Goal: Task Accomplishment & Management: Complete application form

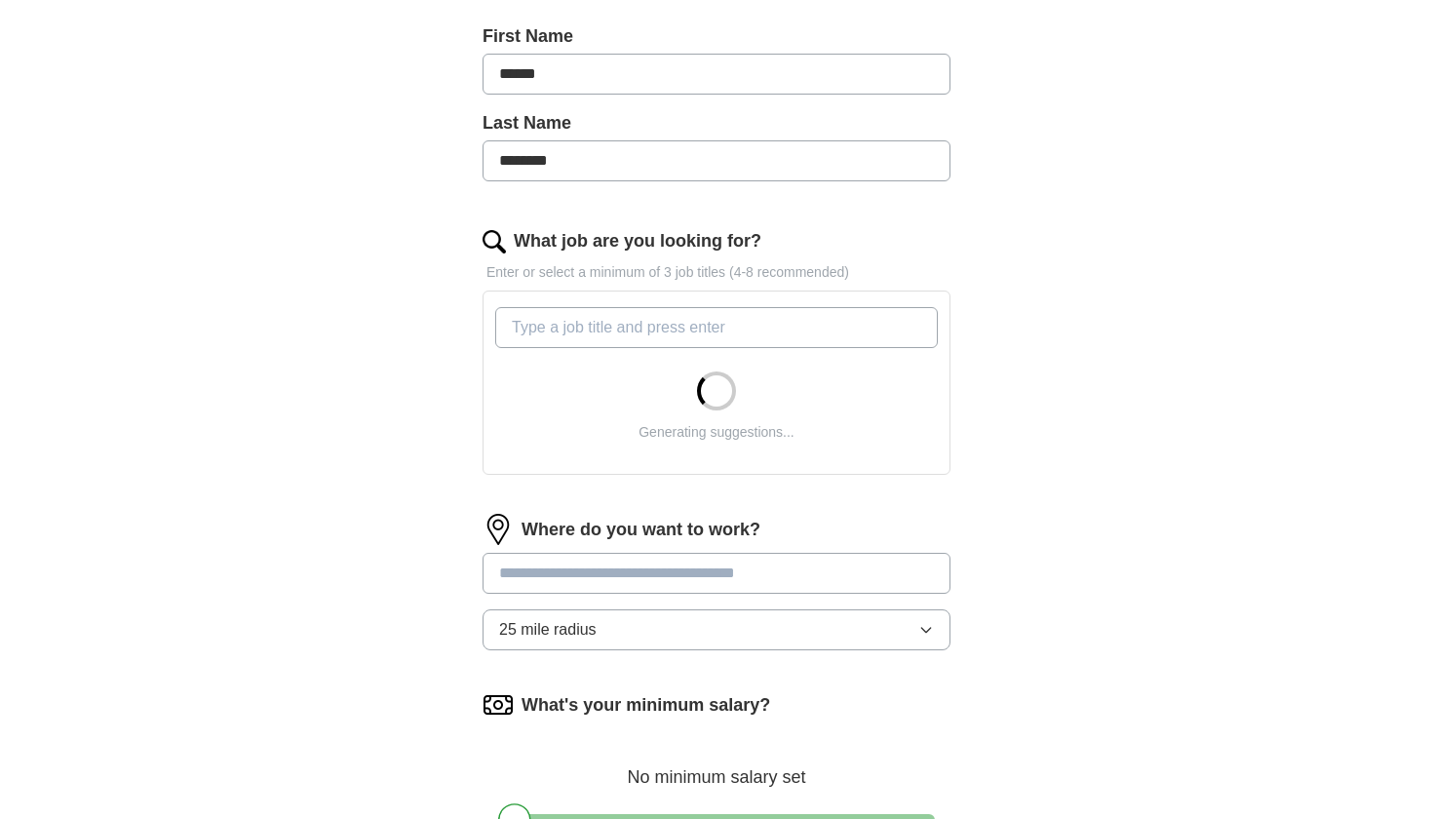
scroll to position [429, 0]
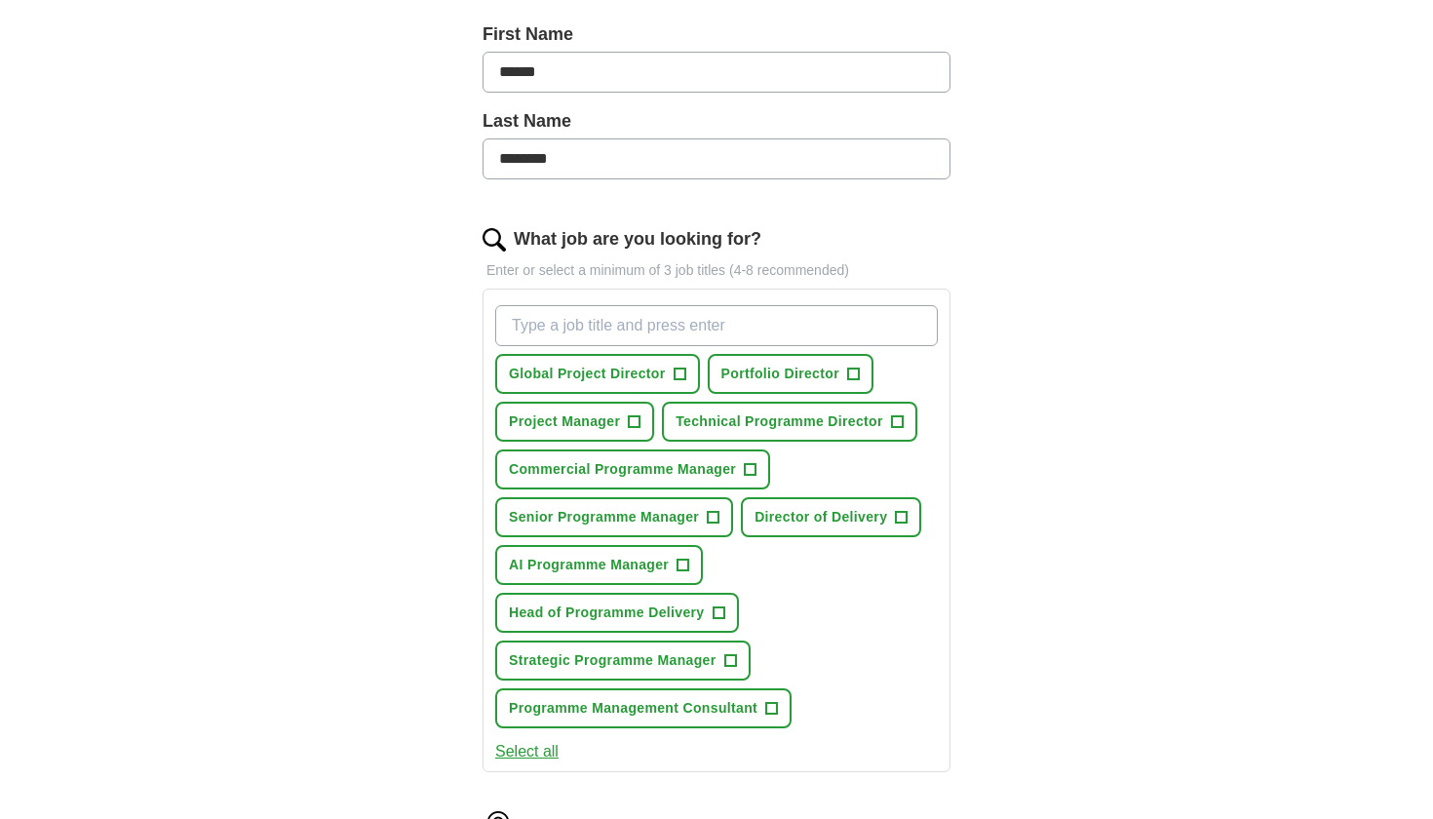
click at [663, 375] on span "Global Project Director" at bounding box center [587, 374] width 157 height 20
click at [641, 569] on span "AI Programme Manager" at bounding box center [589, 565] width 160 height 20
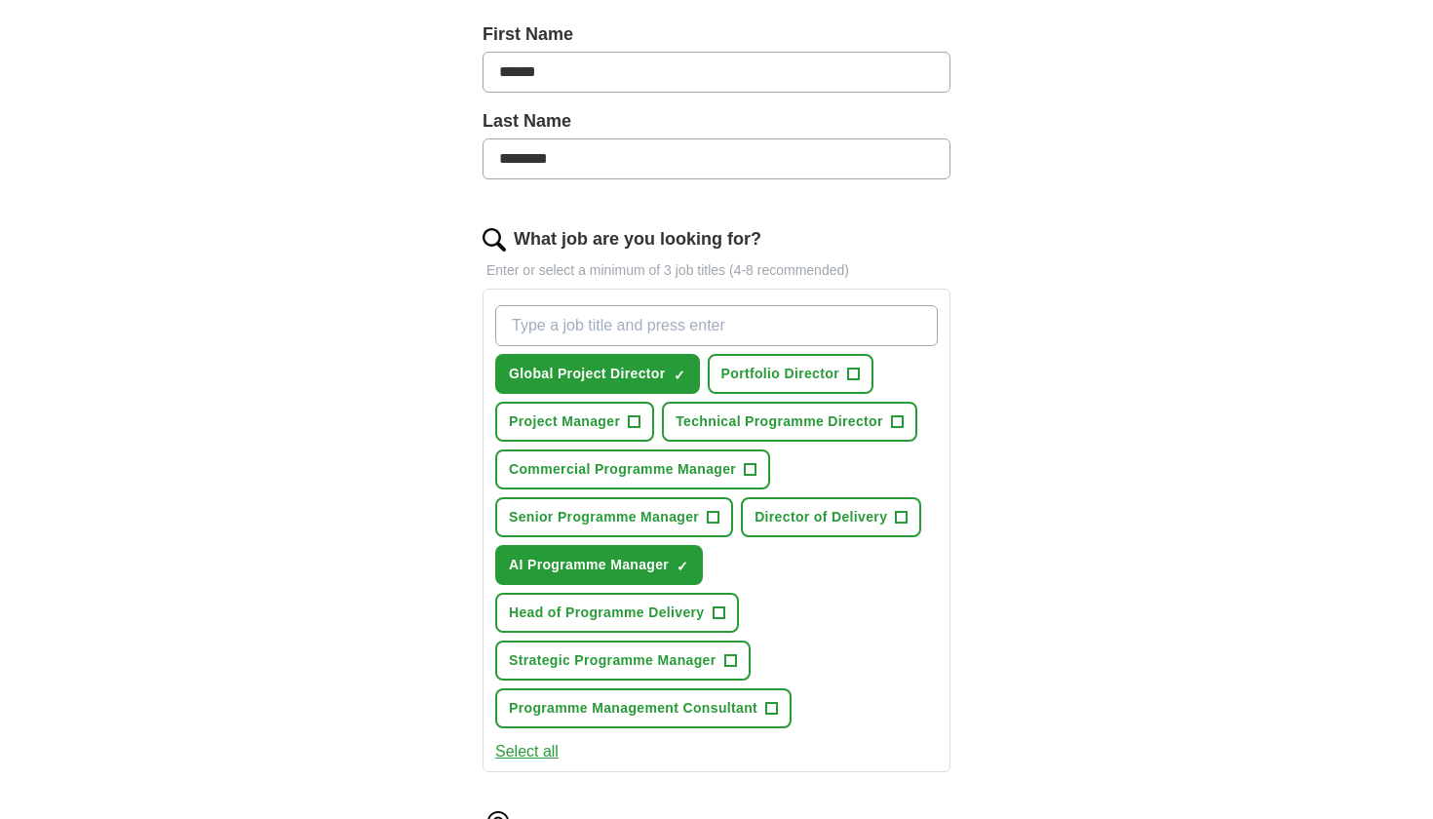
click at [649, 712] on span "Programme Management Consultant" at bounding box center [633, 708] width 249 height 20
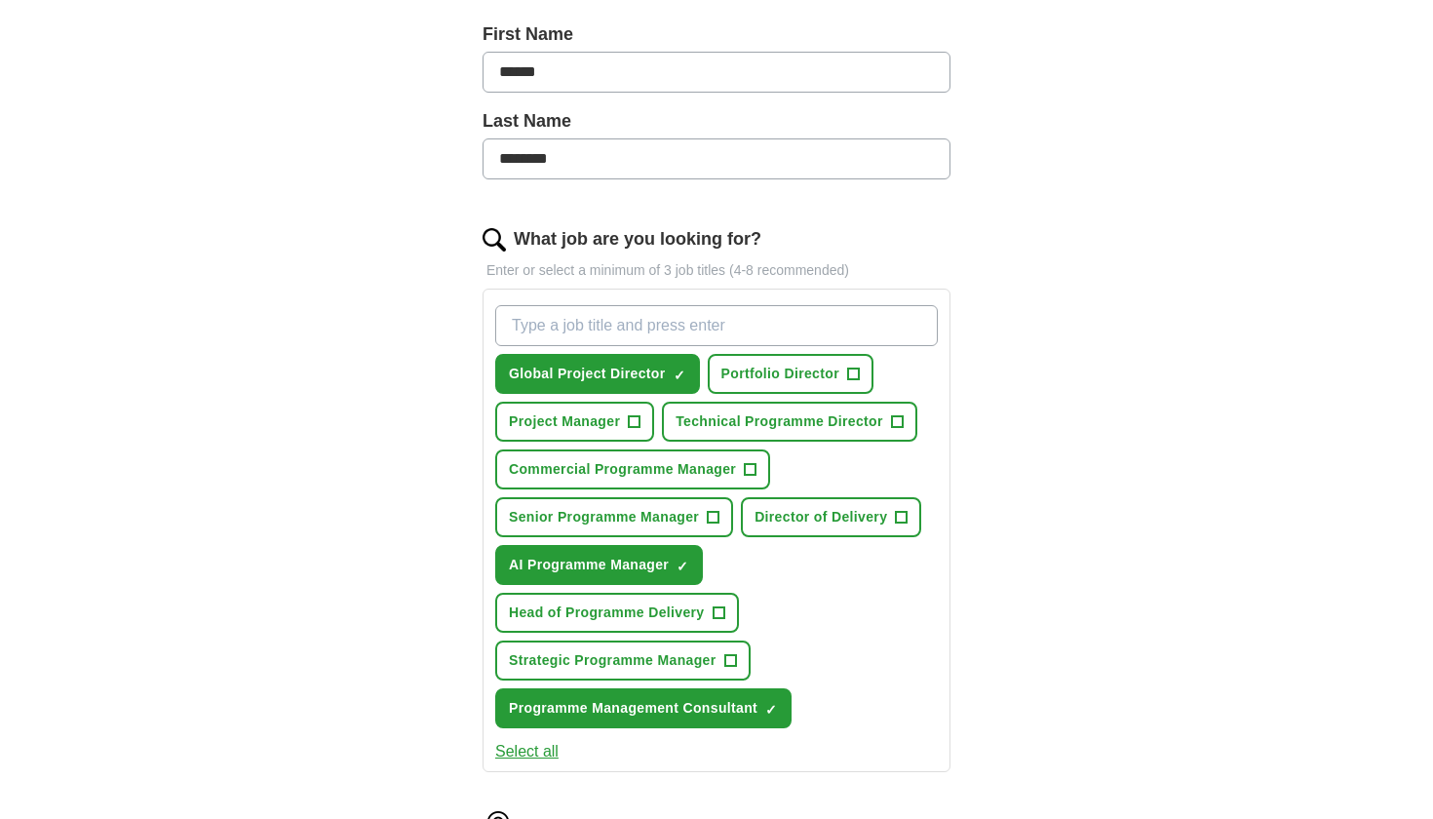
click at [649, 657] on span "Strategic Programme Manager" at bounding box center [613, 660] width 208 height 20
click at [644, 612] on span "Head of Programme Delivery" at bounding box center [607, 612] width 196 height 20
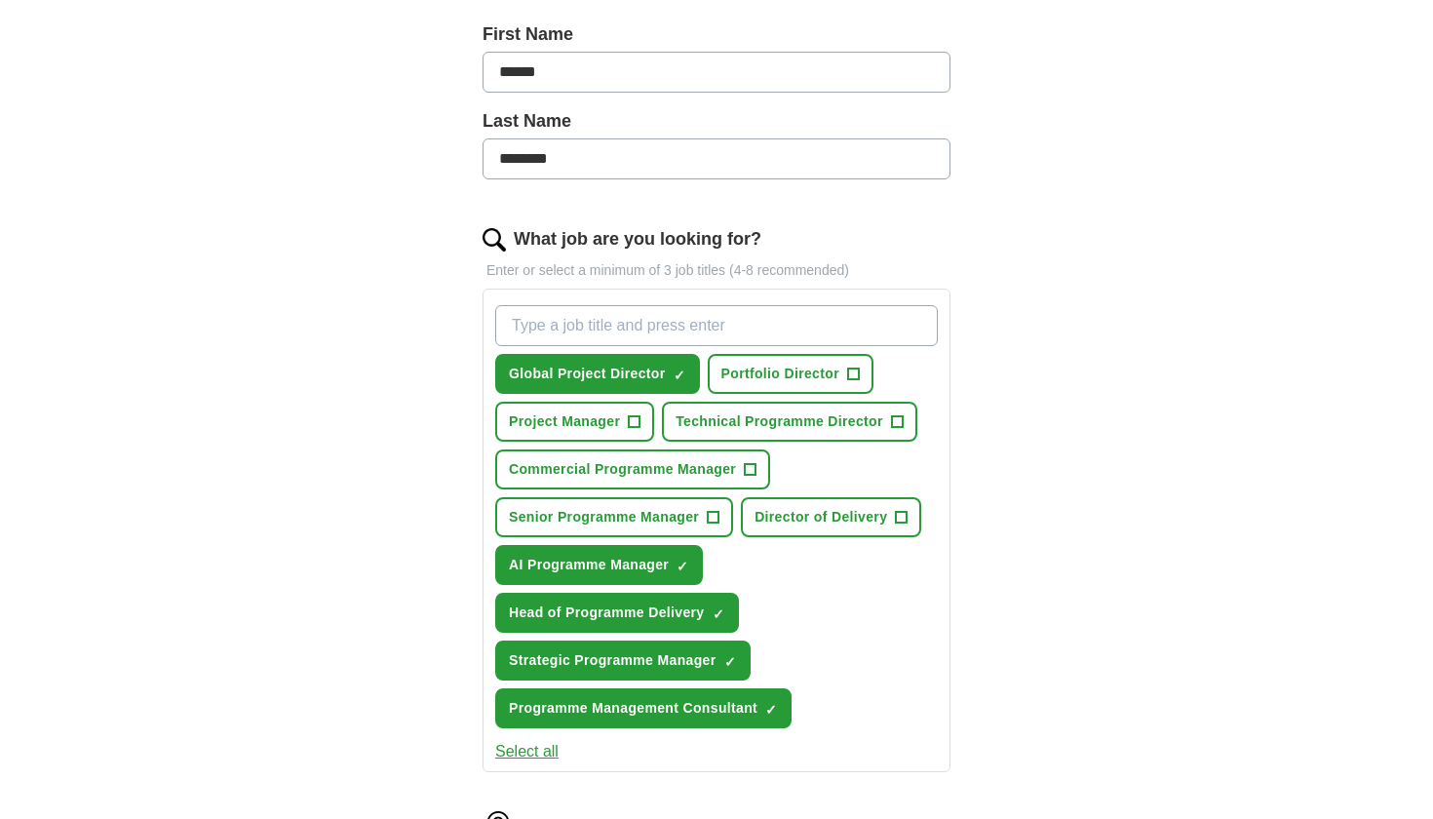
click at [860, 524] on span "Director of Delivery" at bounding box center [820, 517] width 133 height 20
click at [776, 377] on span "Portfolio Director" at bounding box center [780, 374] width 118 height 20
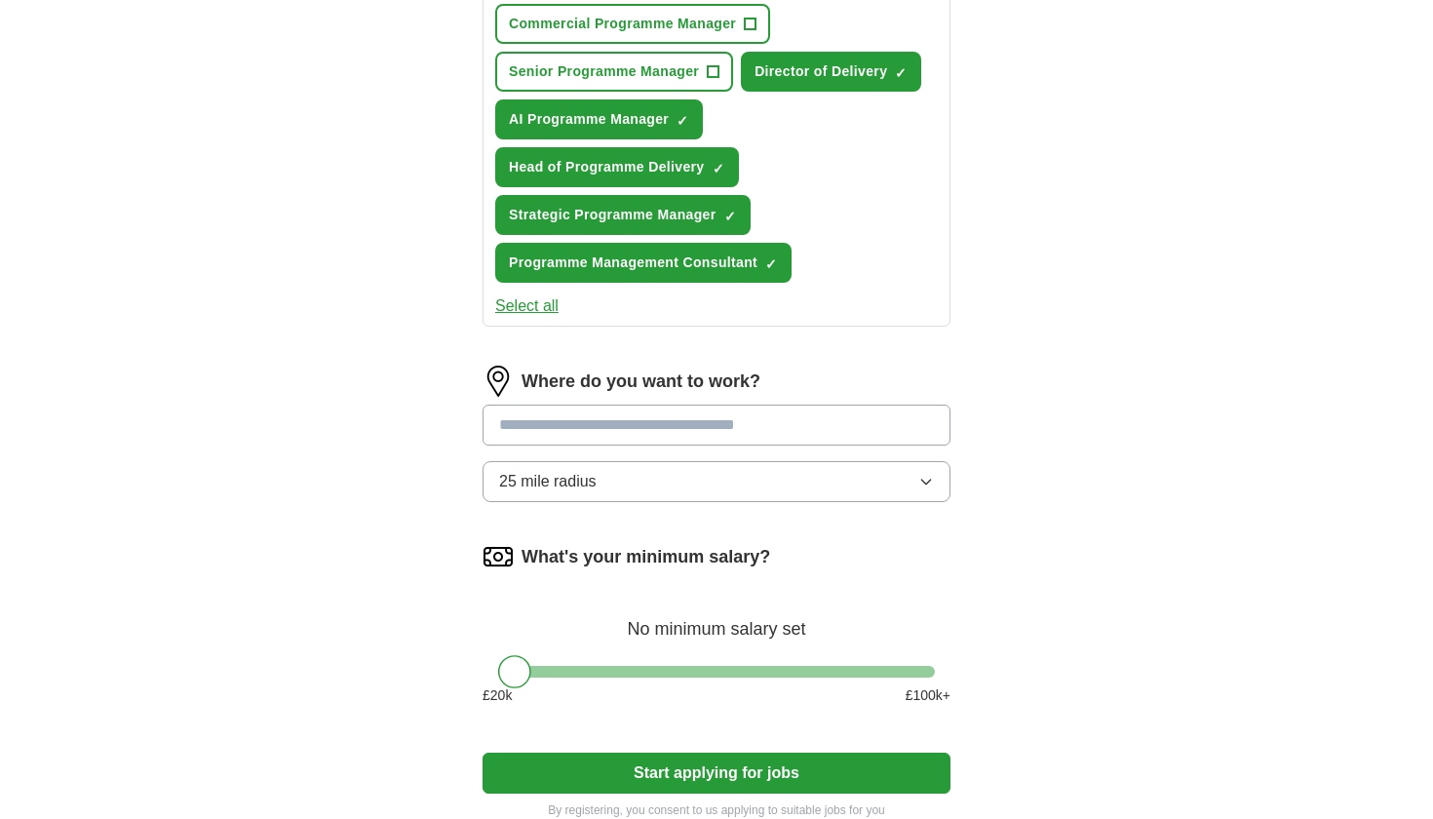
scroll to position [877, 0]
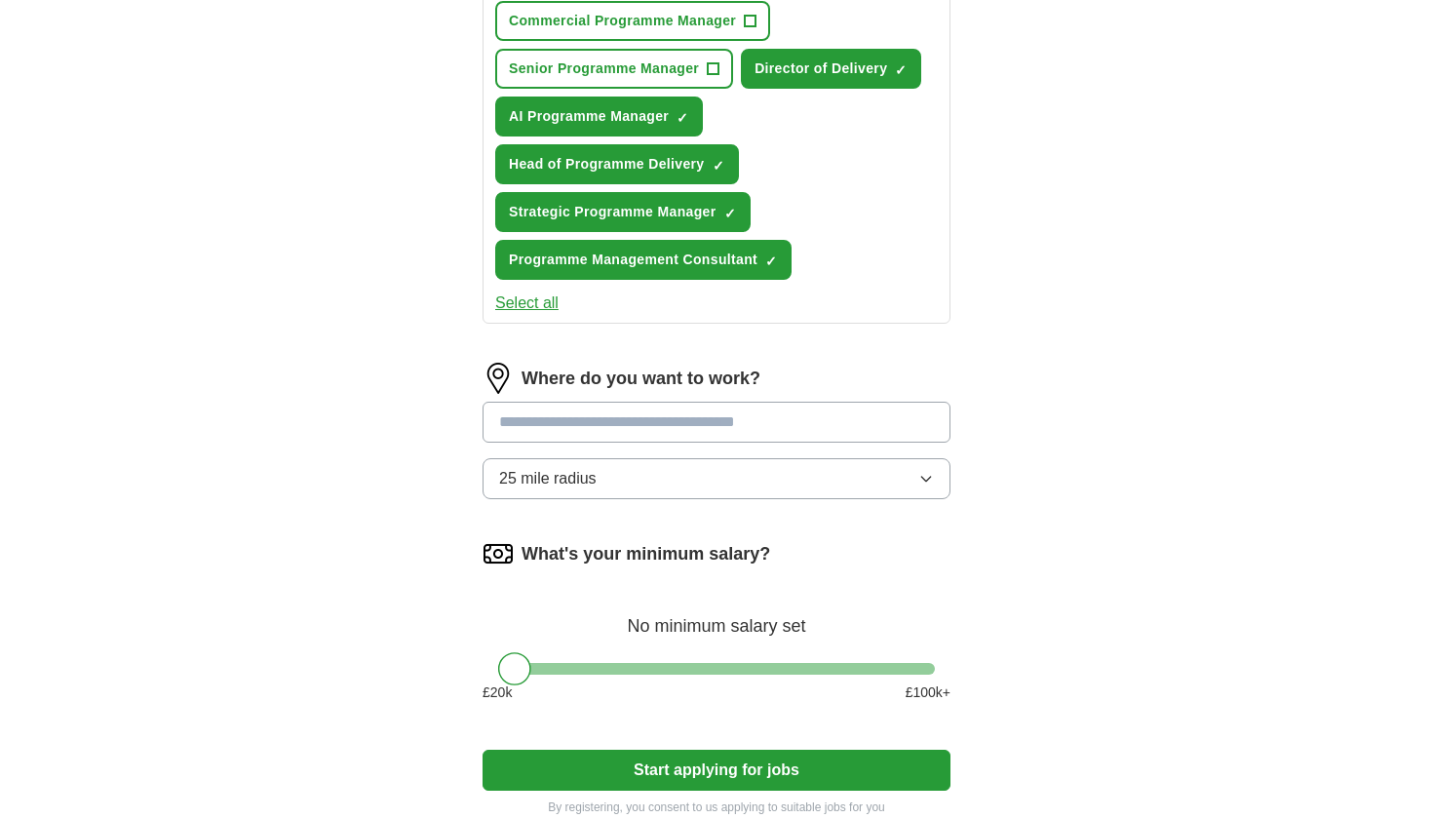
click at [797, 430] on input at bounding box center [716, 422] width 468 height 41
type input "***"
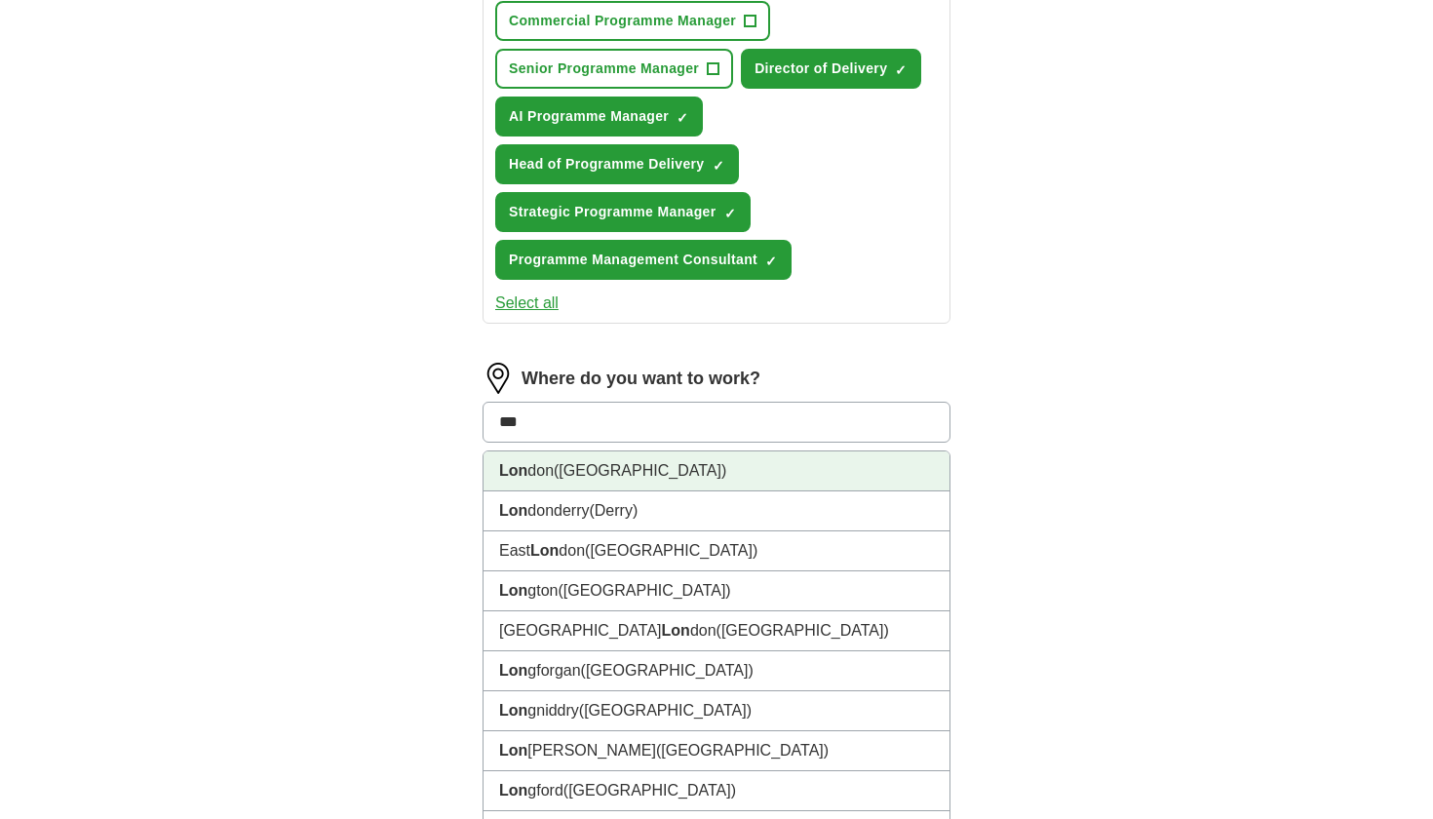
click at [712, 479] on li "Lon don ([GEOGRAPHIC_DATA])" at bounding box center [716, 471] width 466 height 40
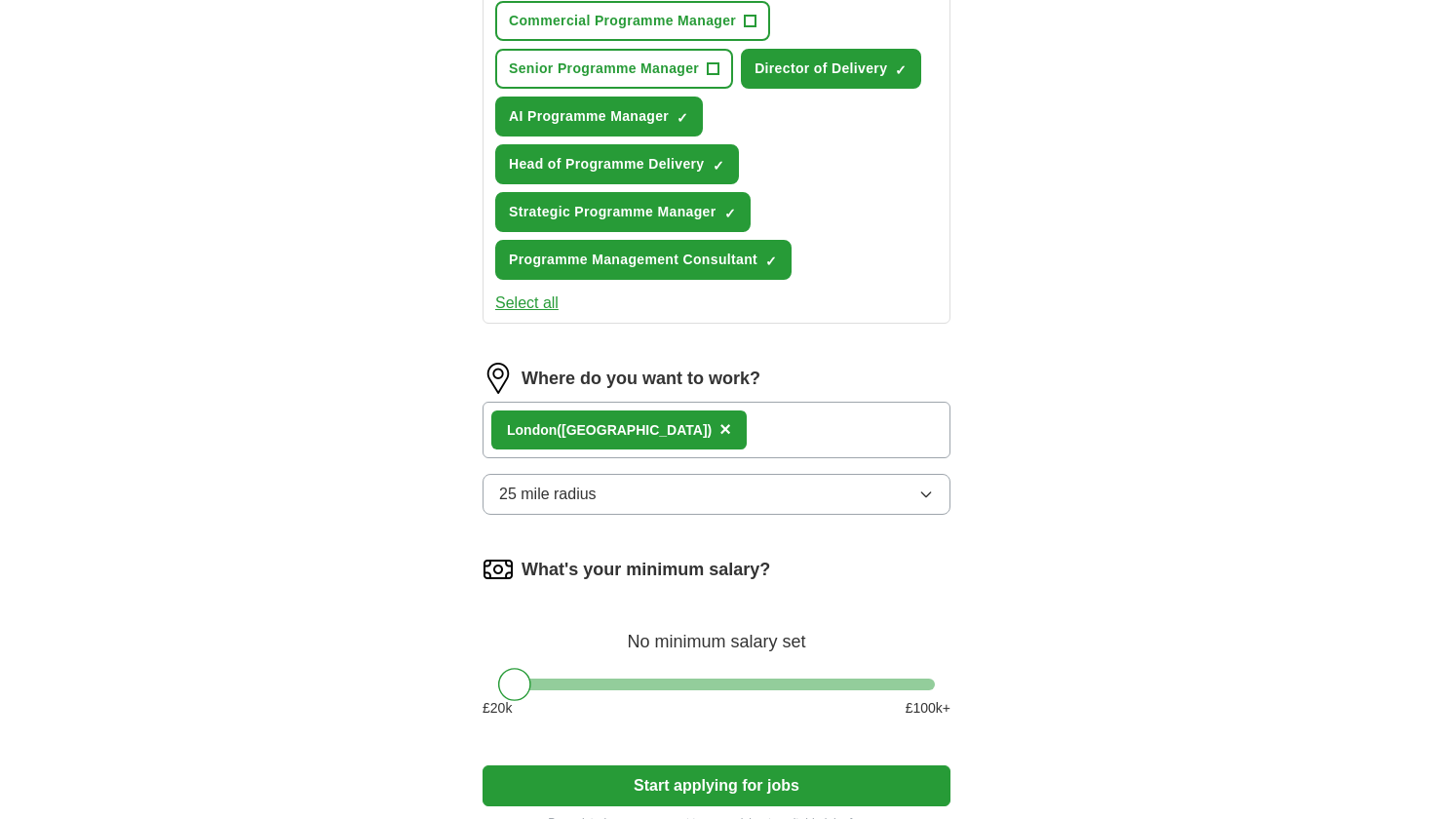
click at [880, 503] on button "25 mile radius" at bounding box center [716, 494] width 468 height 41
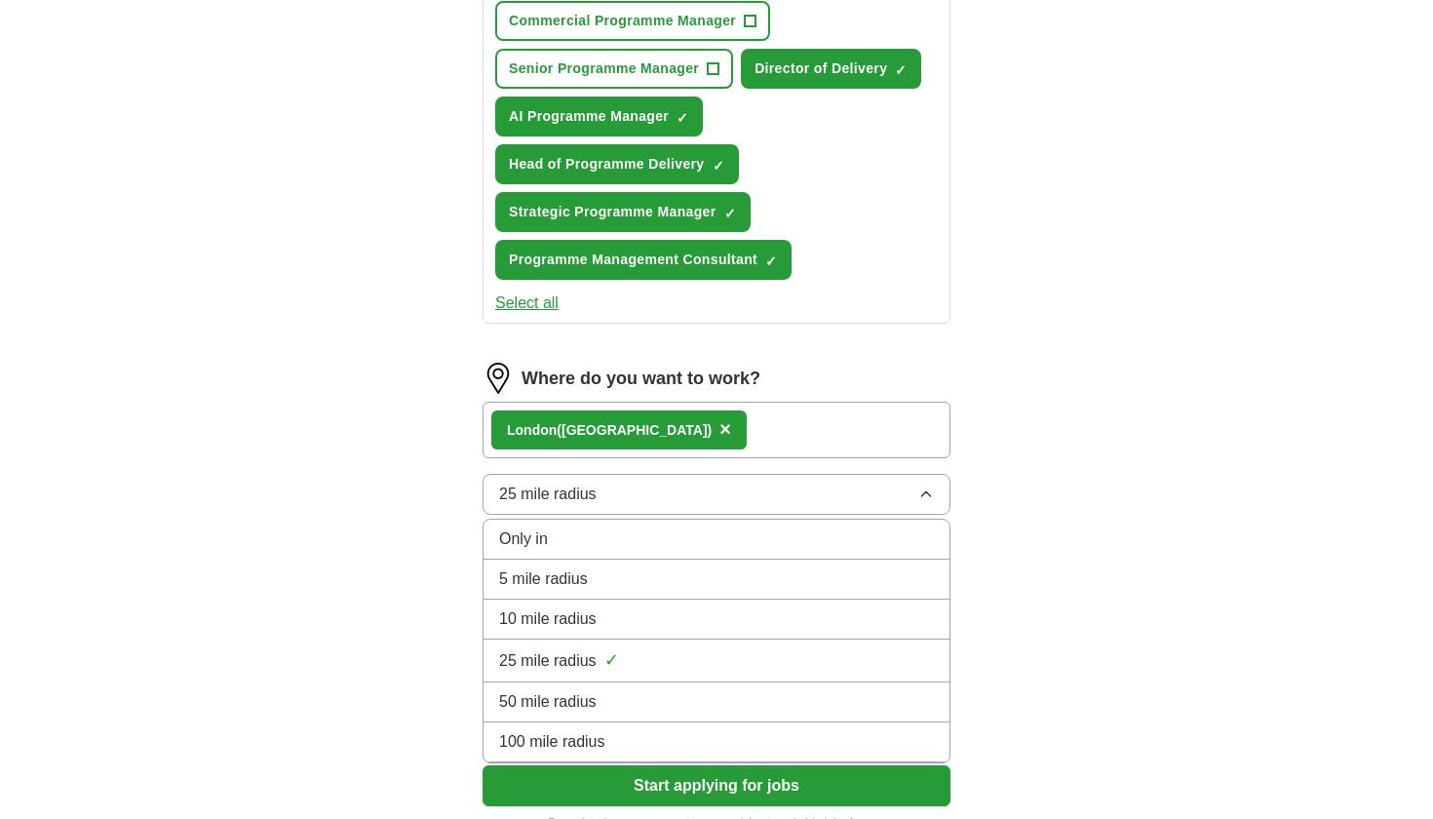
click at [744, 616] on div "10 mile radius" at bounding box center [716, 618] width 435 height 23
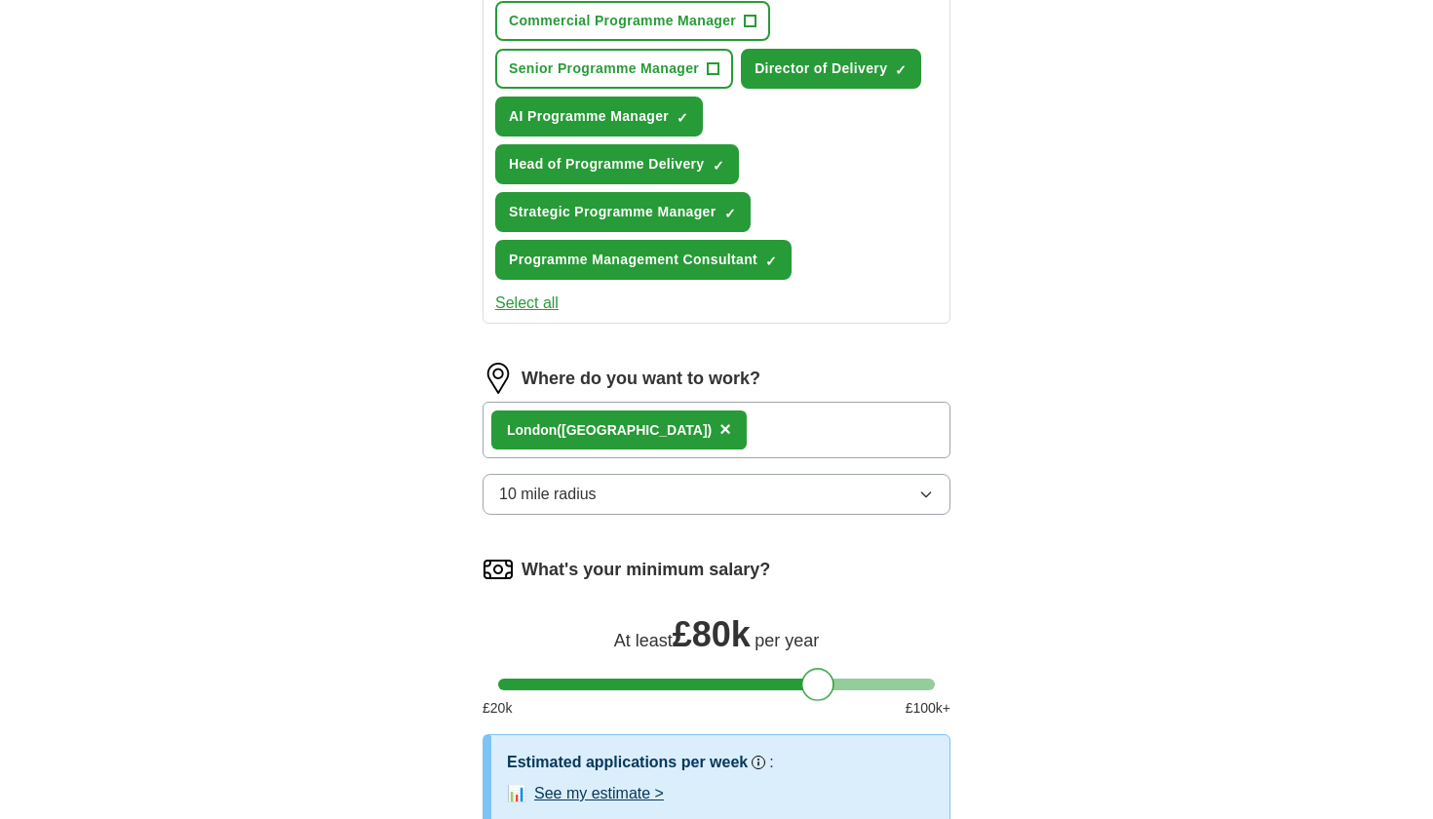
drag, startPoint x: 520, startPoint y: 680, endPoint x: 822, endPoint y: 684, distance: 302.2
click at [822, 684] on div at bounding box center [817, 684] width 33 height 33
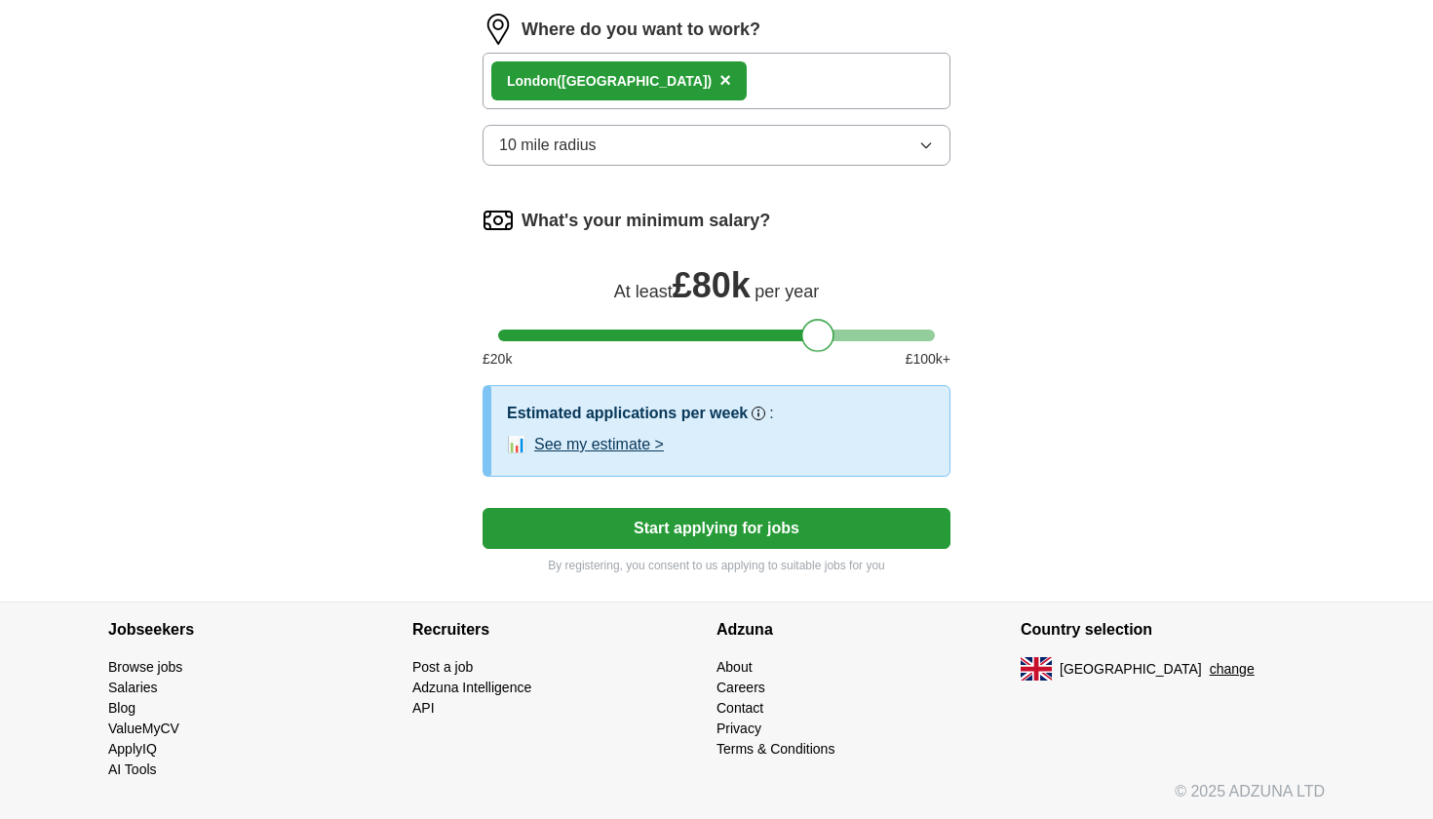
scroll to position [1226, 0]
drag, startPoint x: 826, startPoint y: 333, endPoint x: 852, endPoint y: 333, distance: 26.3
click at [852, 333] on div at bounding box center [843, 335] width 33 height 33
click at [636, 451] on button "See my estimate >" at bounding box center [599, 444] width 130 height 23
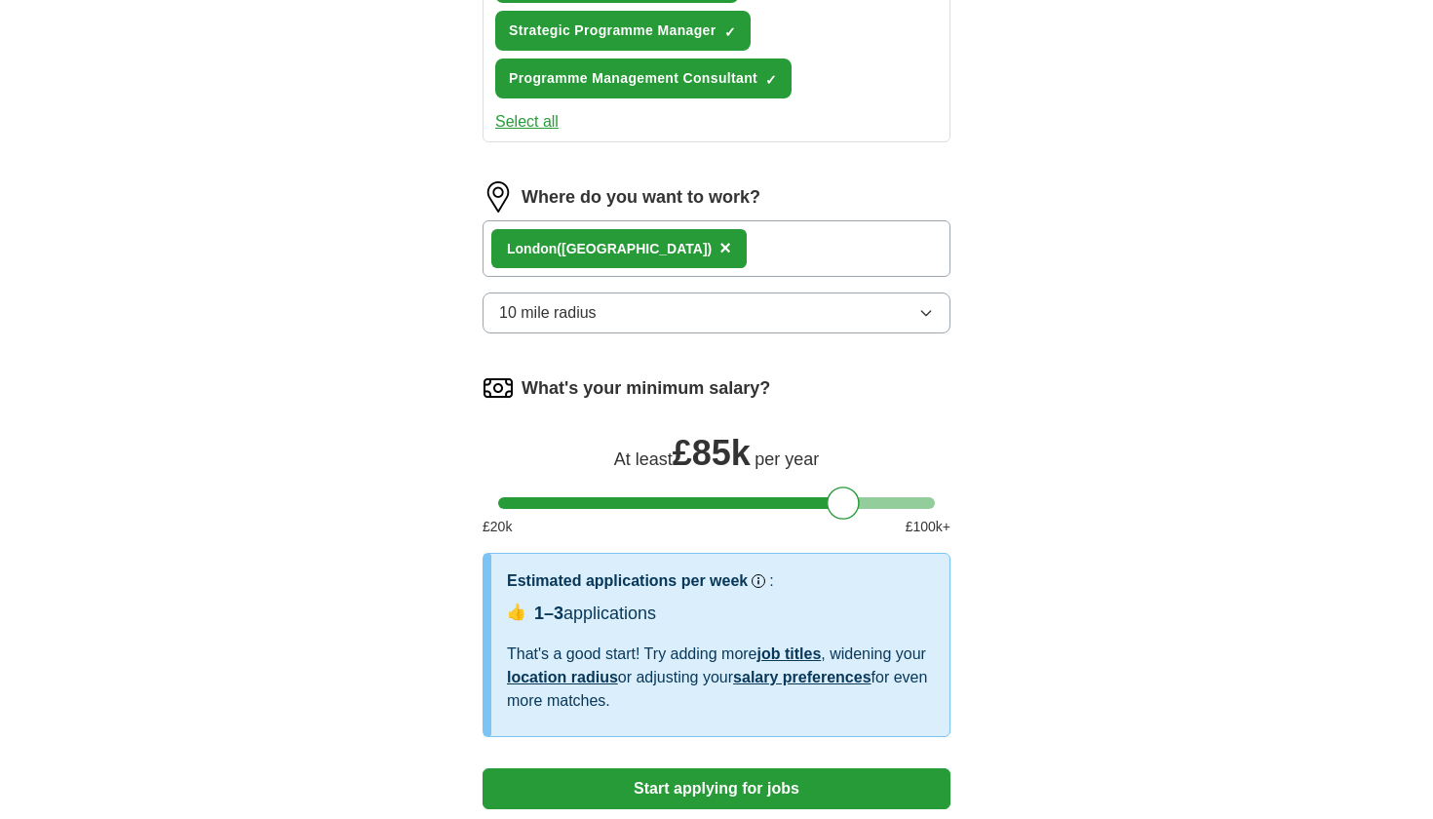
scroll to position [967, 0]
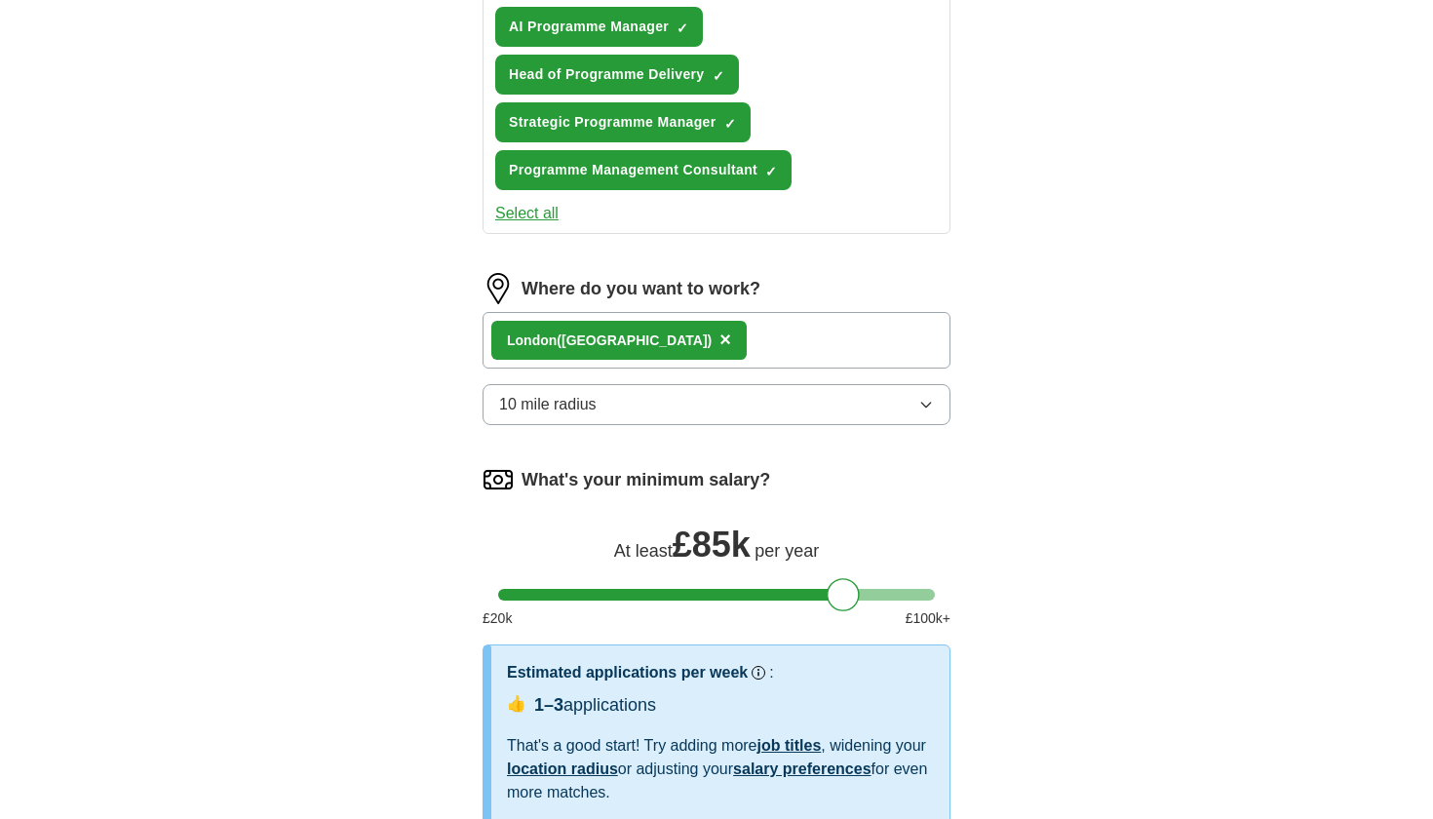
click at [933, 405] on icon "button" at bounding box center [926, 405] width 16 height 16
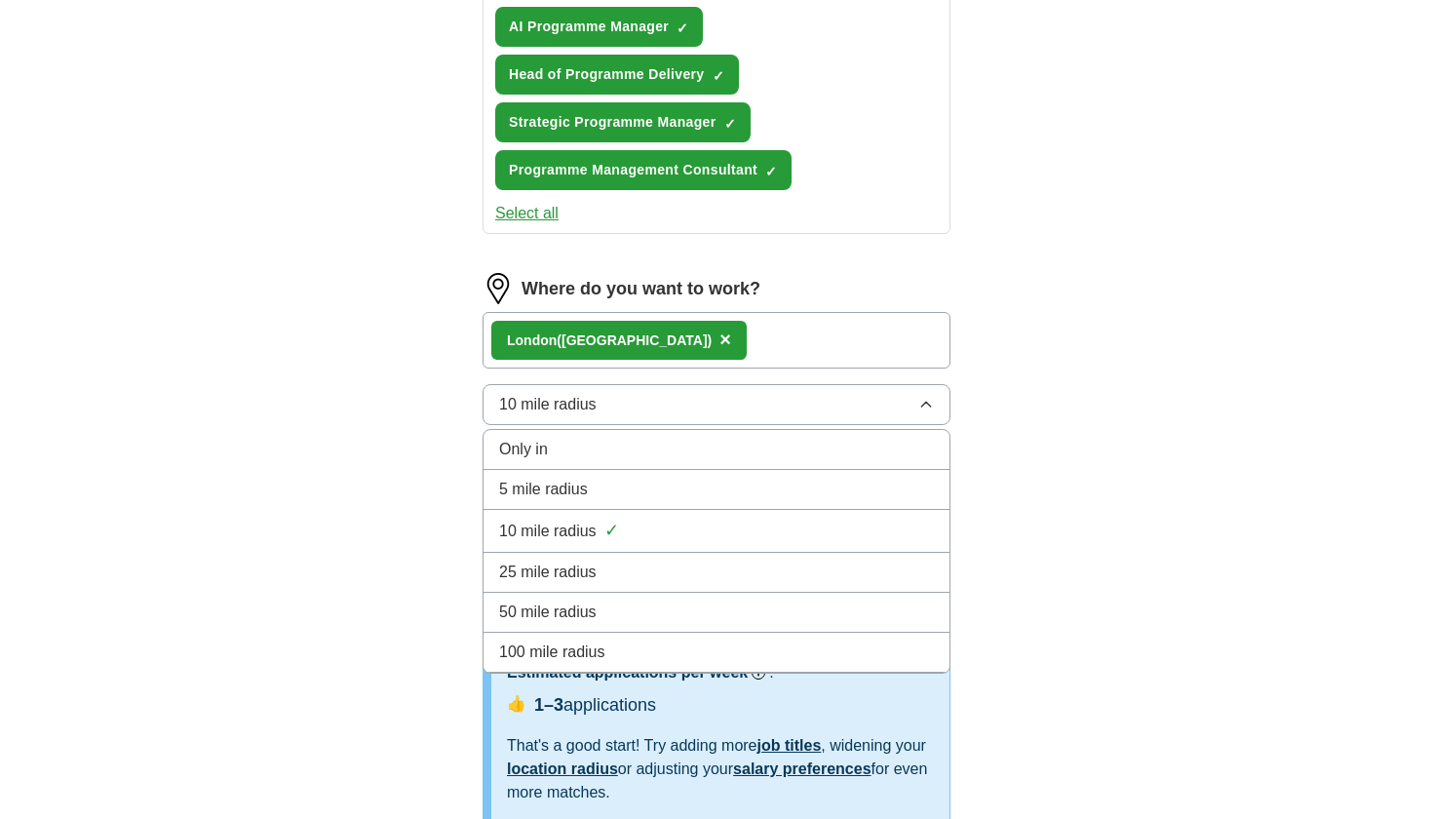
click at [866, 555] on li "25 mile radius" at bounding box center [716, 573] width 466 height 40
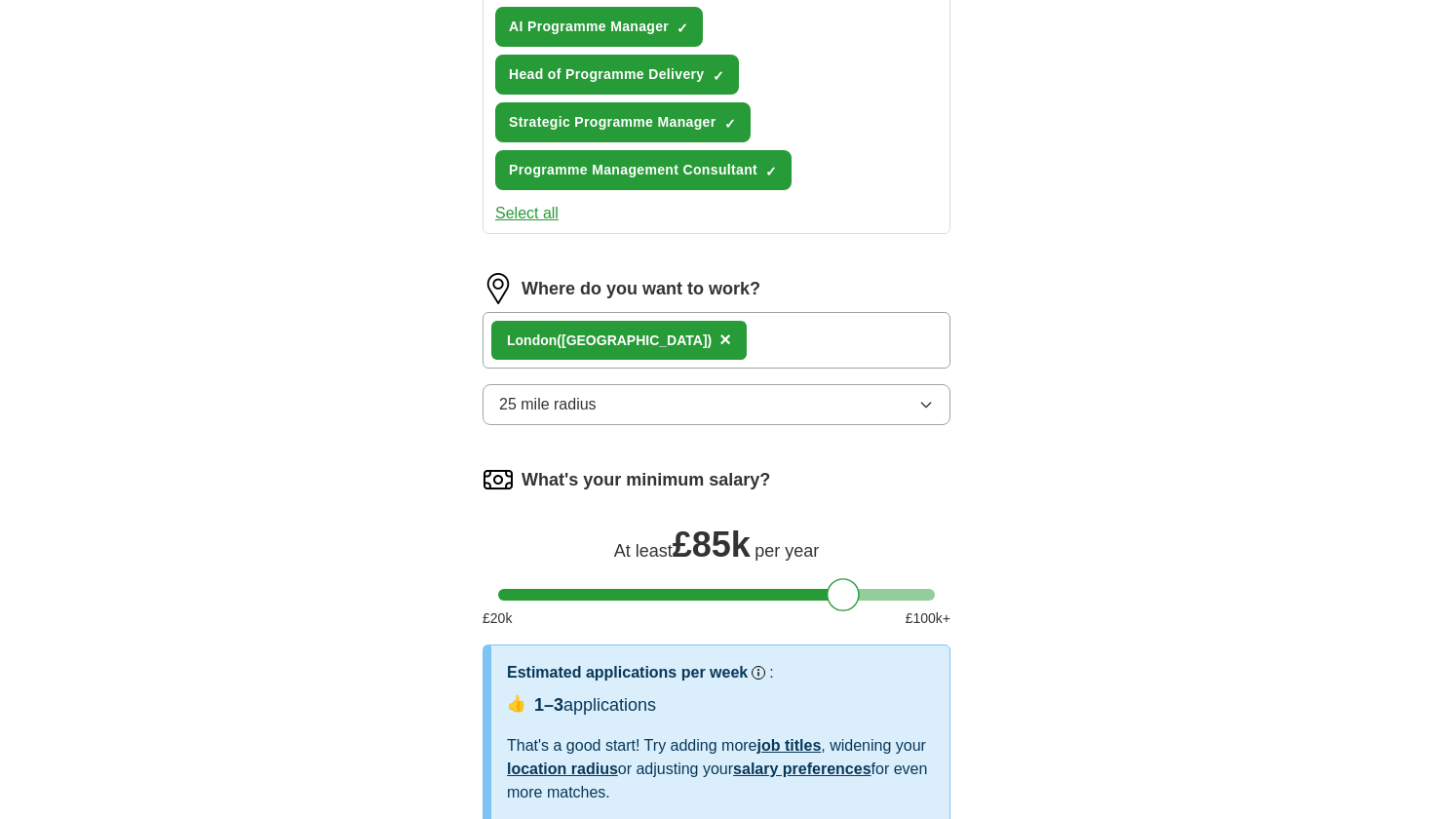
click at [925, 400] on icon "button" at bounding box center [926, 405] width 16 height 16
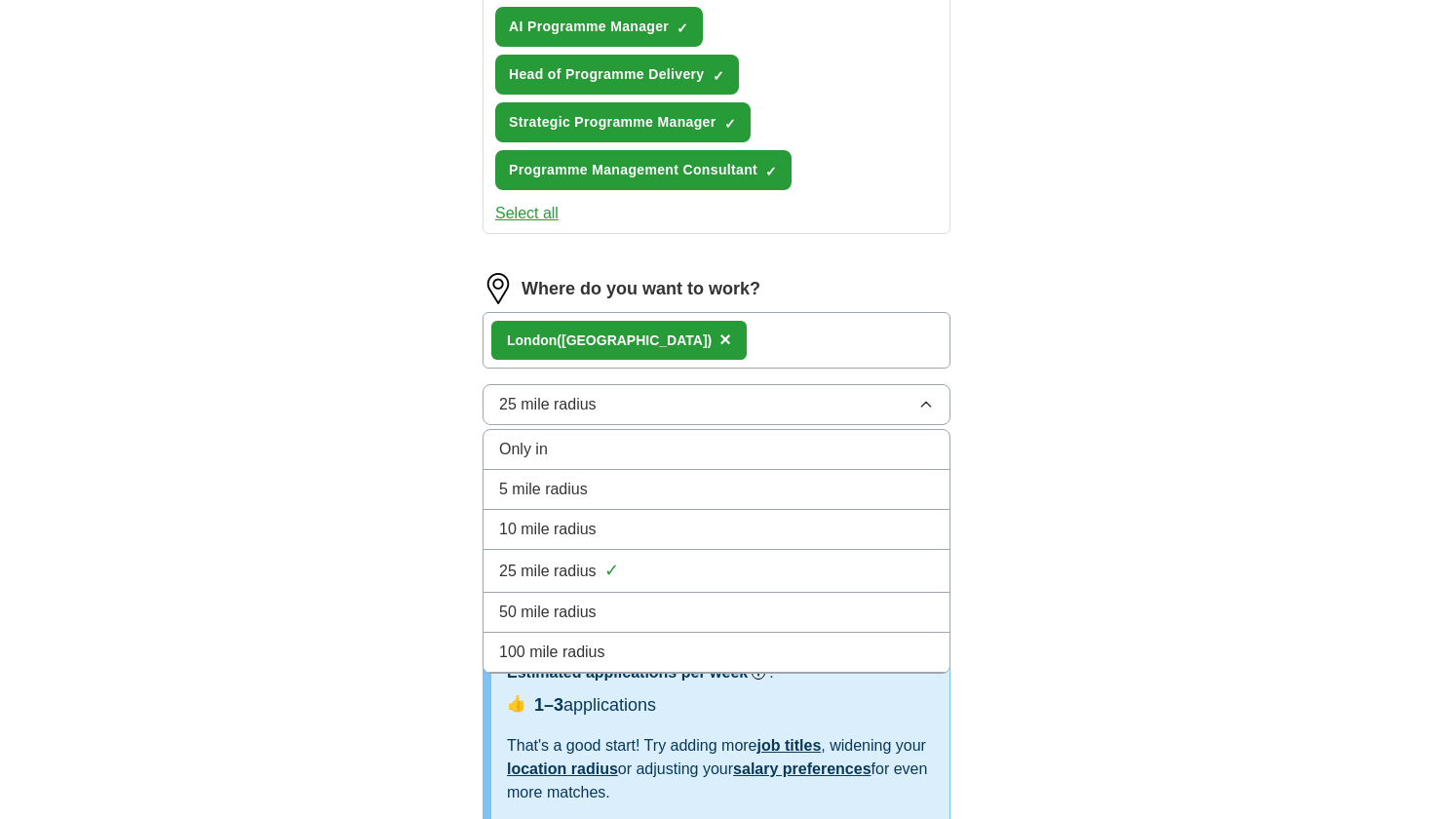
click at [865, 524] on div "10 mile radius" at bounding box center [716, 529] width 435 height 23
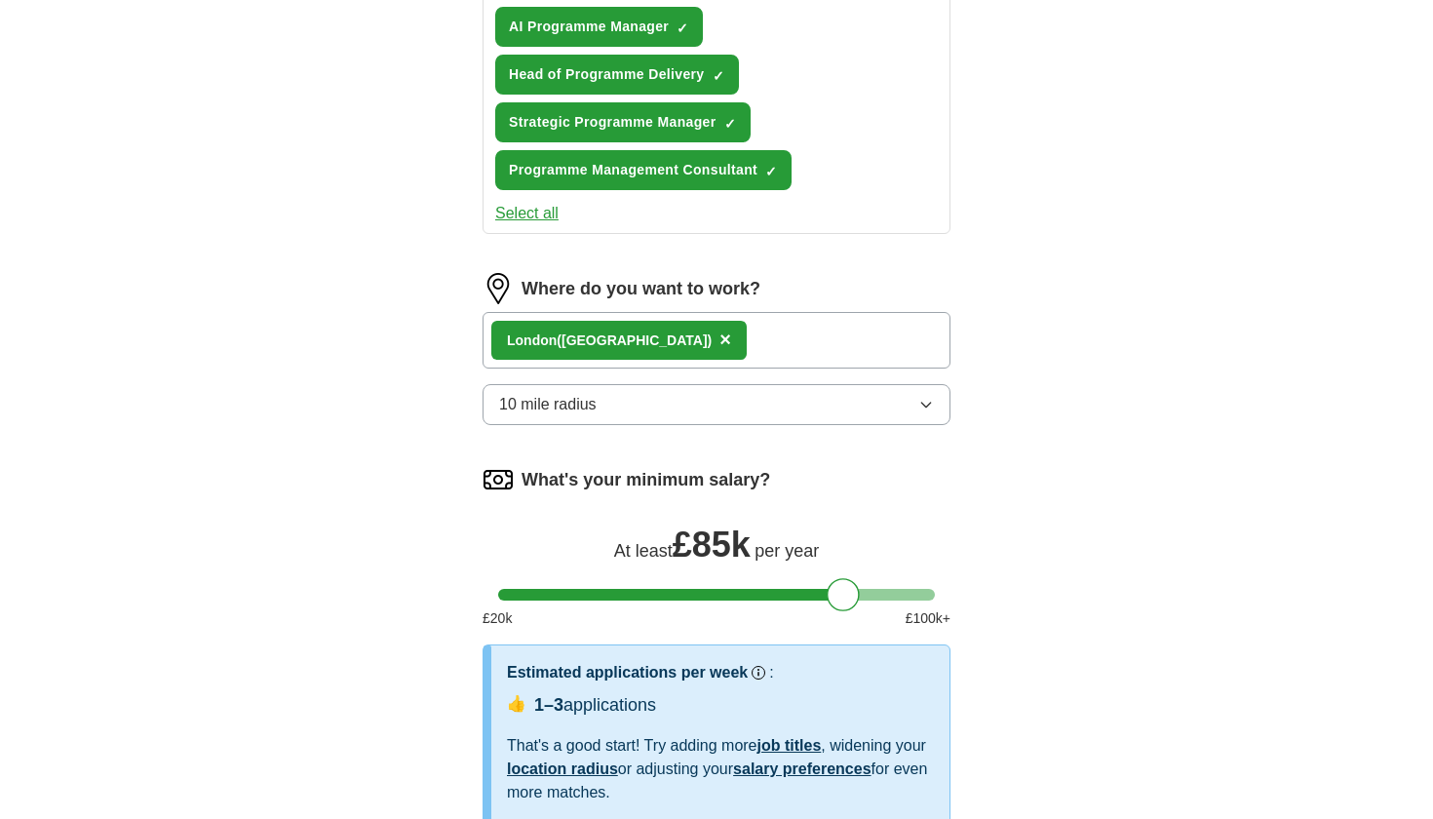
click at [1065, 552] on div "ApplyIQ Let ApplyIQ do the hard work of searching and applying for jobs. Just t…" at bounding box center [717, 23] width 1248 height 1861
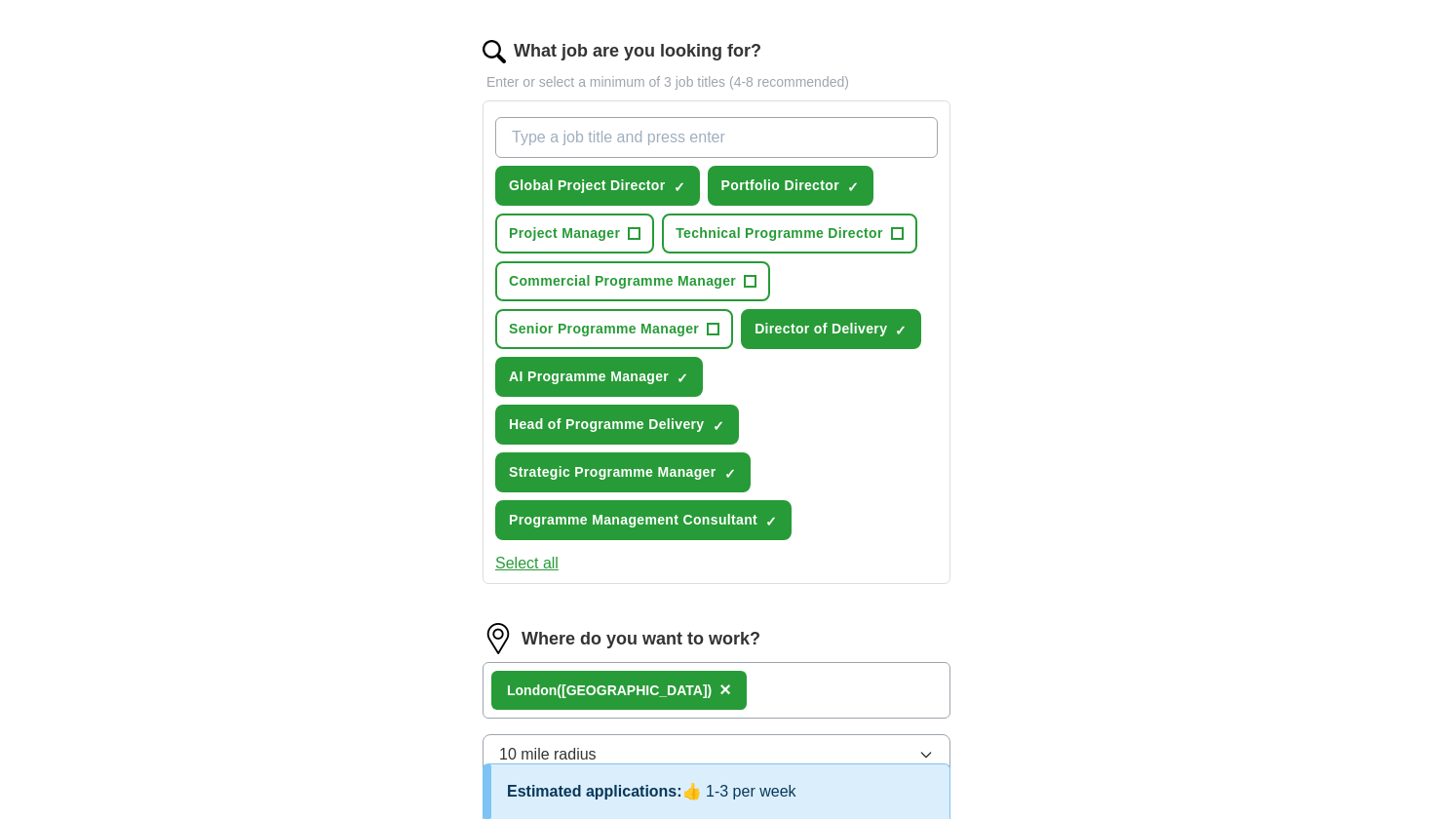
scroll to position [653, 0]
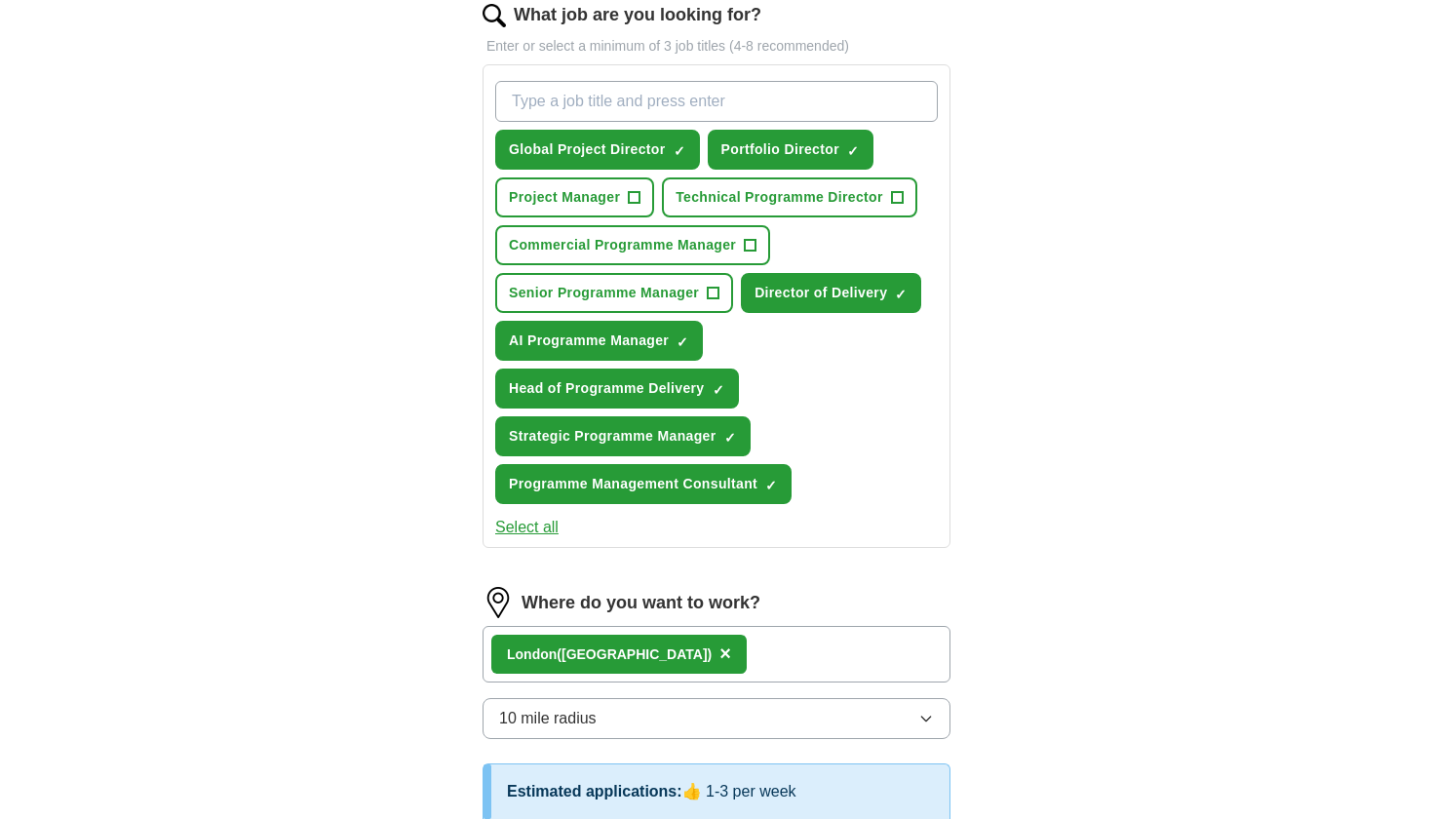
click at [668, 290] on span "Senior Programme Manager" at bounding box center [604, 293] width 190 height 20
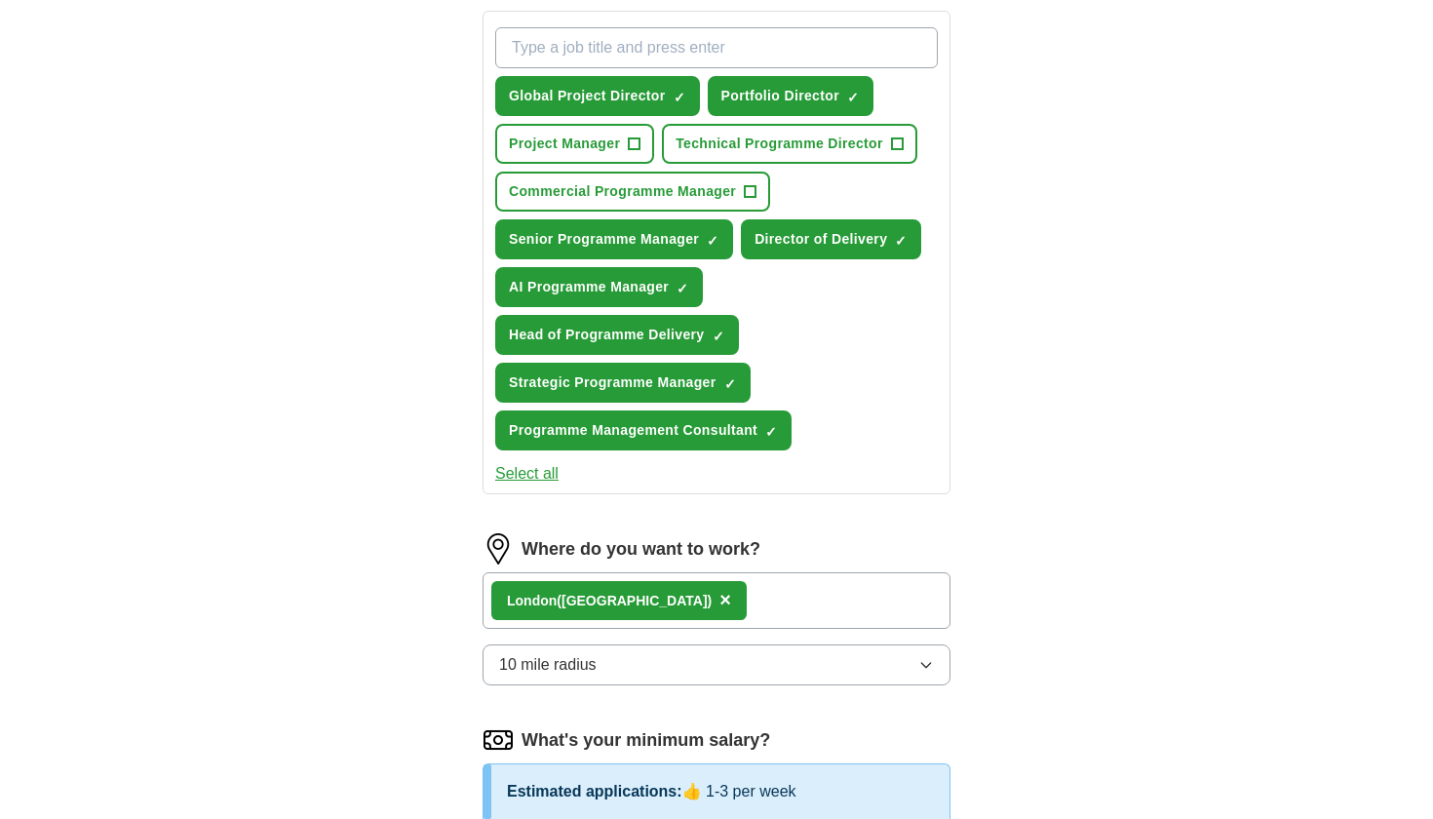
scroll to position [665, 0]
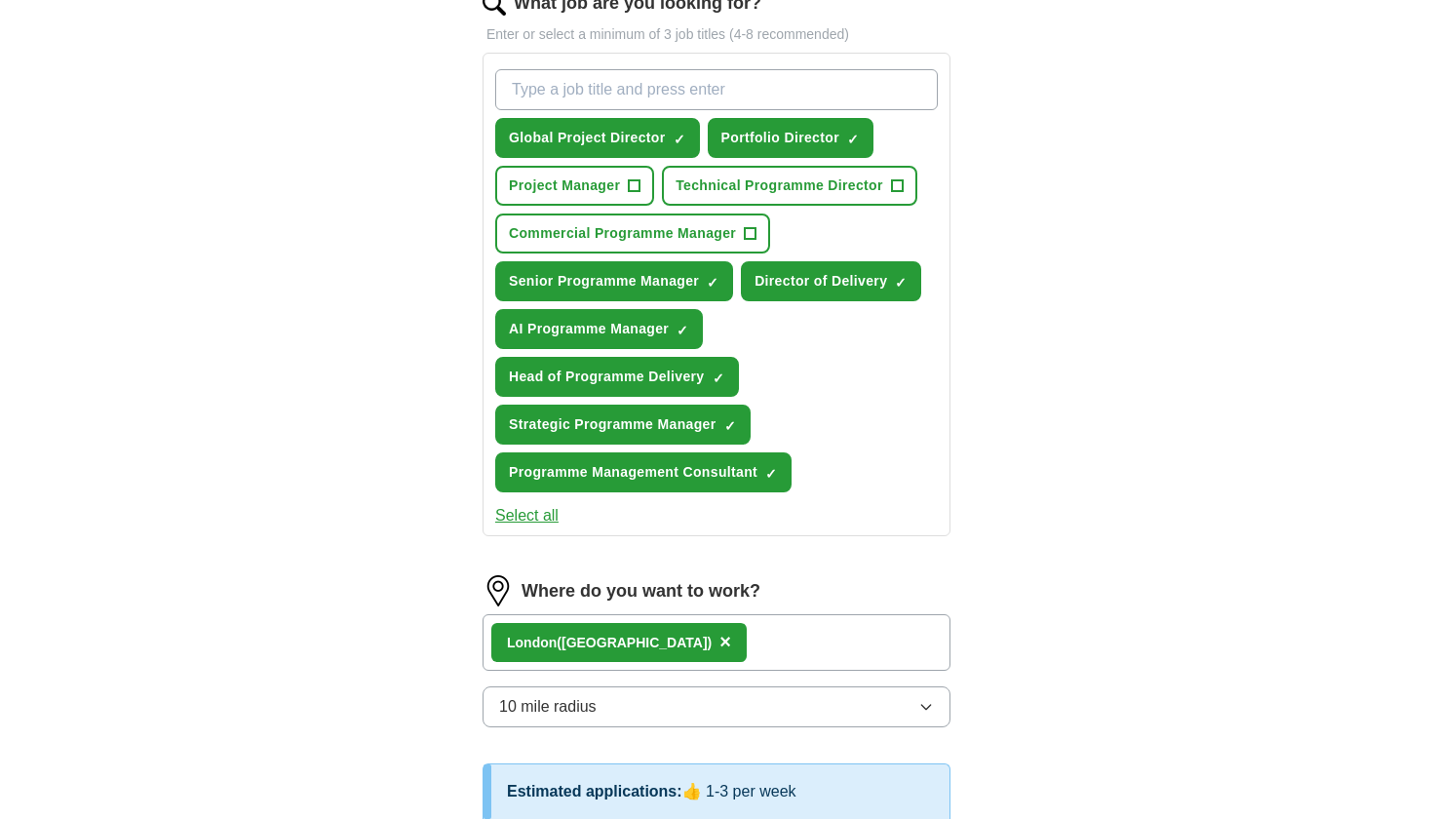
click at [674, 221] on button "Commercial Programme Manager +" at bounding box center [632, 233] width 275 height 40
click at [822, 193] on span "Technical Programme Director" at bounding box center [779, 185] width 208 height 20
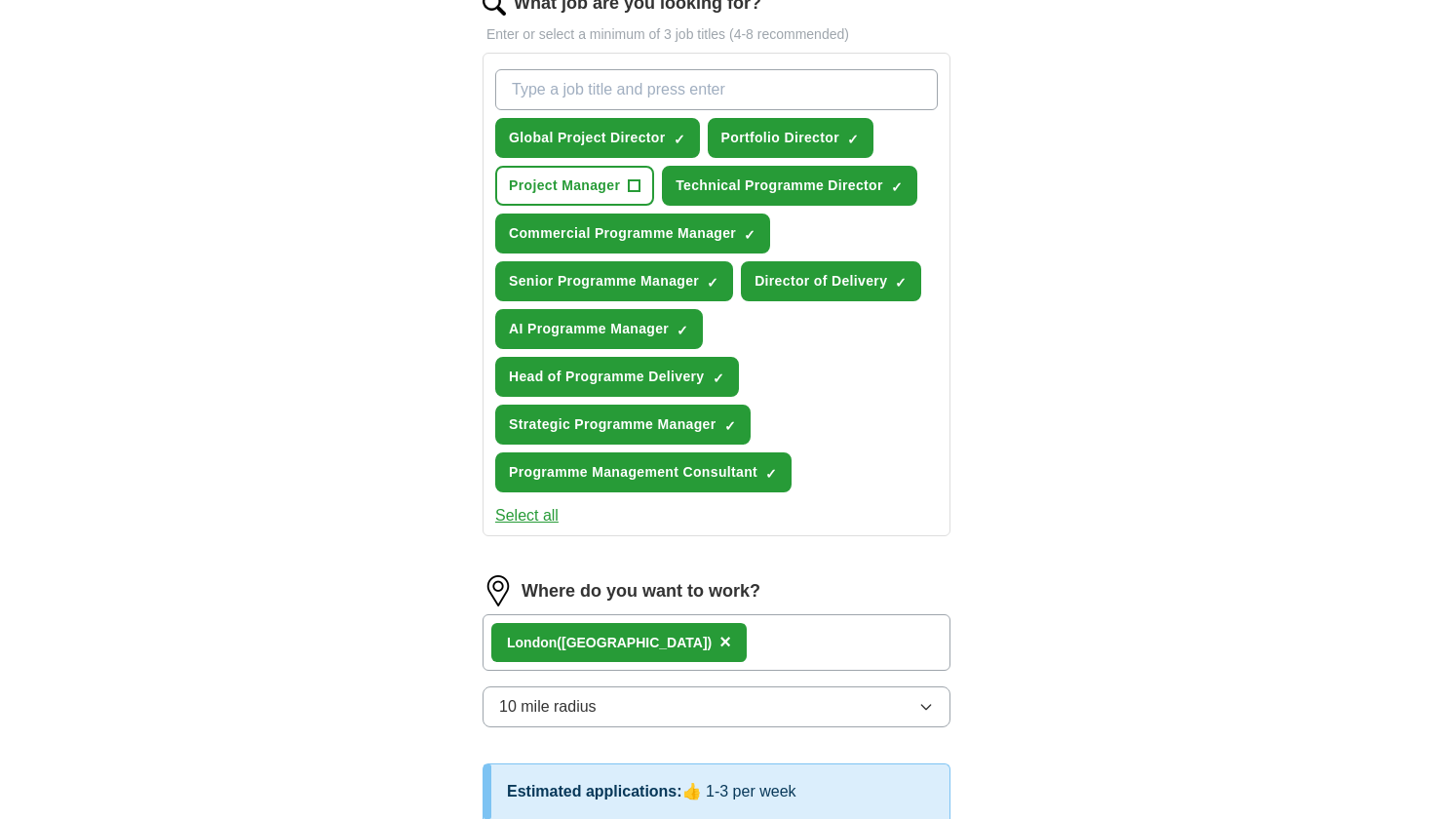
click at [822, 193] on span "Technical Programme Director" at bounding box center [779, 185] width 208 height 20
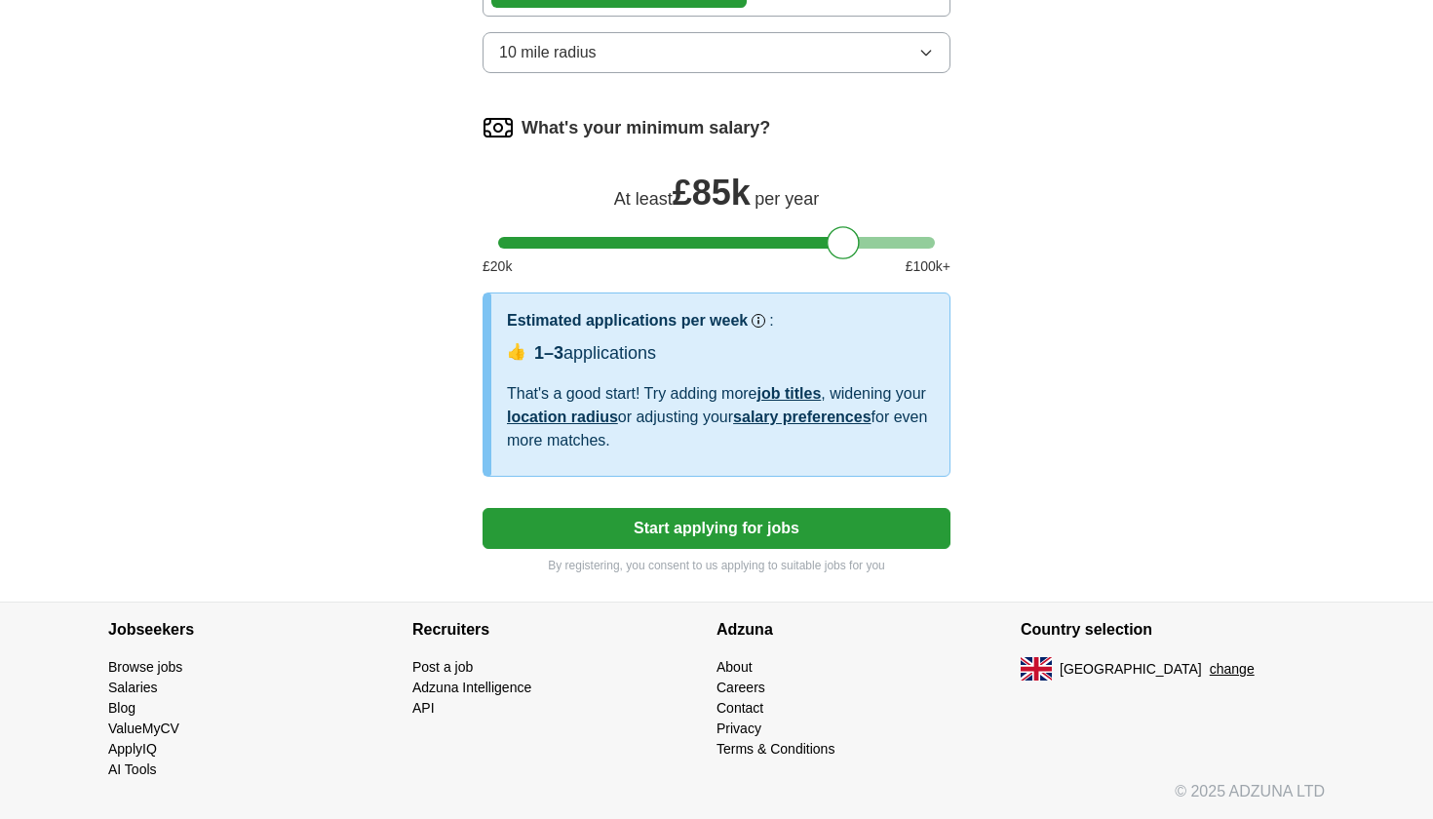
scroll to position [1319, 0]
click at [746, 537] on button "Start applying for jobs" at bounding box center [716, 528] width 468 height 41
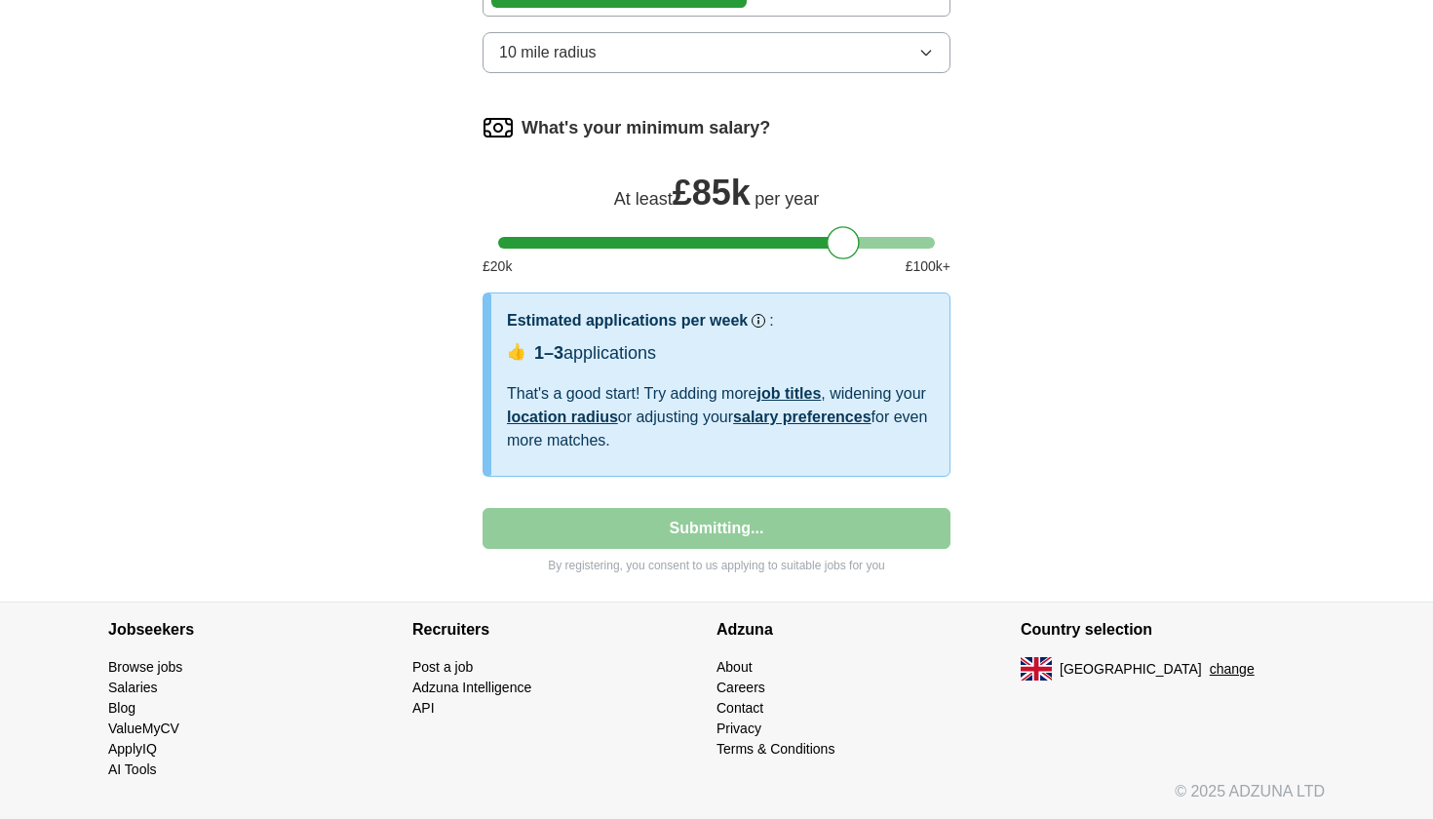
select select "**"
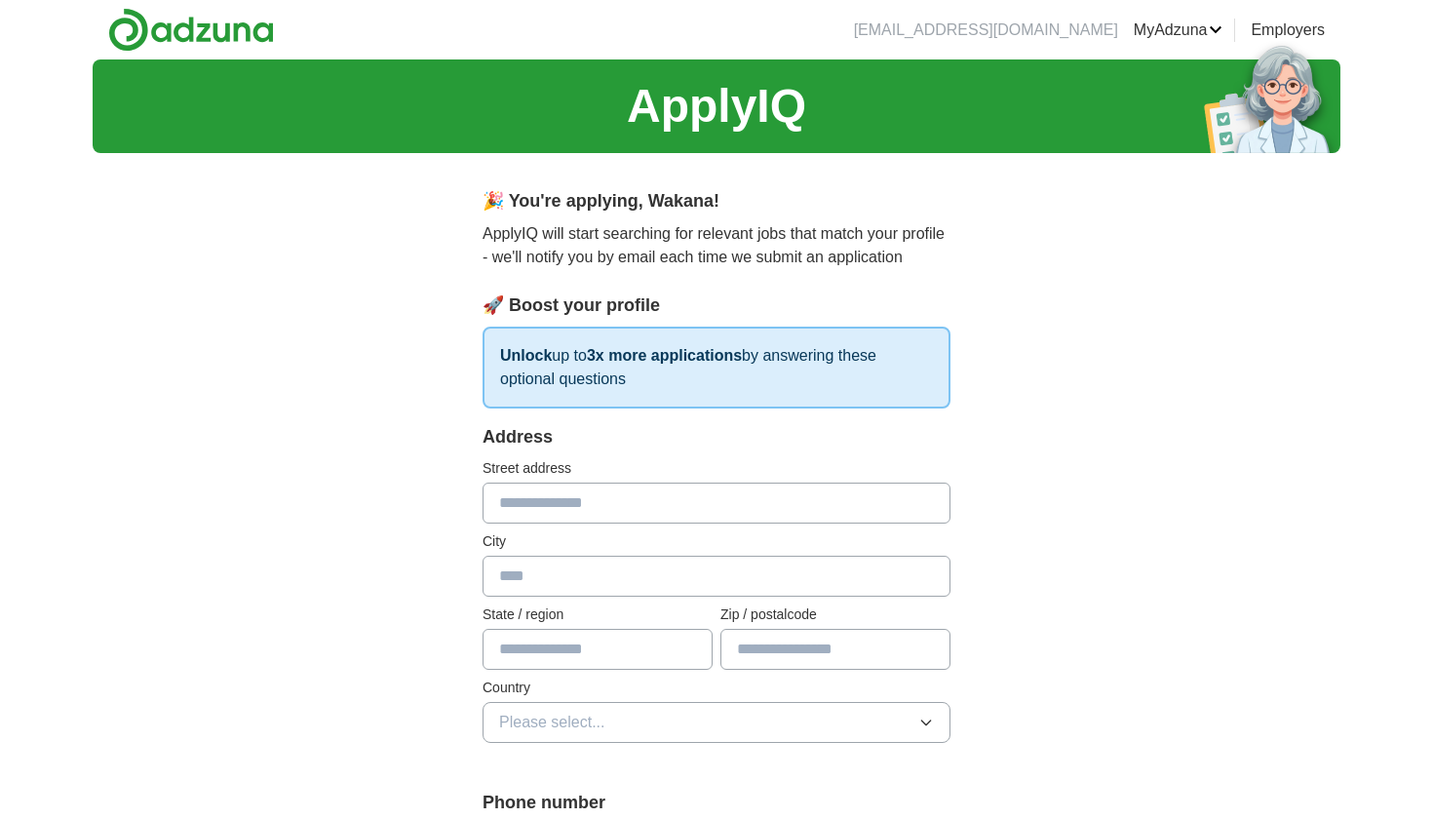
scroll to position [0, 0]
